Goal: Task Accomplishment & Management: Manage account settings

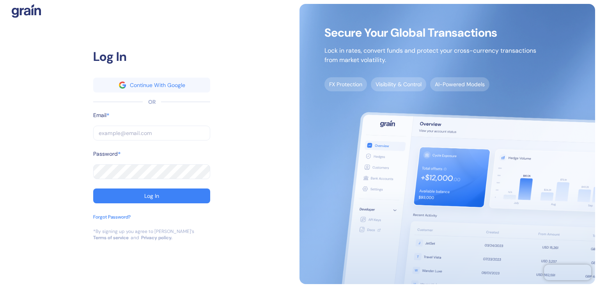
click at [142, 131] on input "text" at bounding box center [151, 132] width 117 height 15
type input "[PERSON_NAME][EMAIL_ADDRESS][DOMAIN_NAME]"
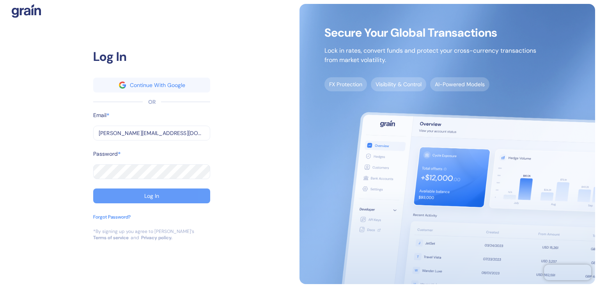
click at [140, 198] on button "Log In" at bounding box center [151, 195] width 117 height 15
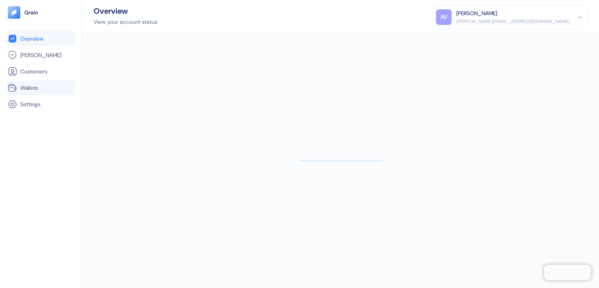
click at [36, 88] on span "Wallets" at bounding box center [29, 88] width 18 height 8
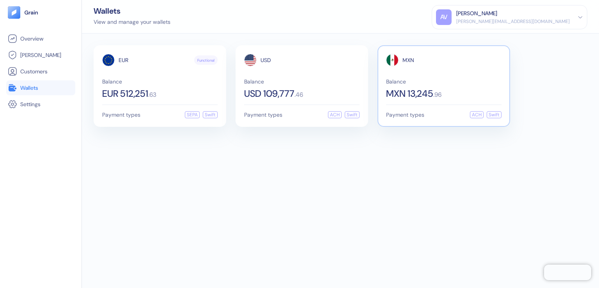
click at [403, 89] on span "MXN 13,245" at bounding box center [409, 93] width 47 height 9
